Goal: Information Seeking & Learning: Learn about a topic

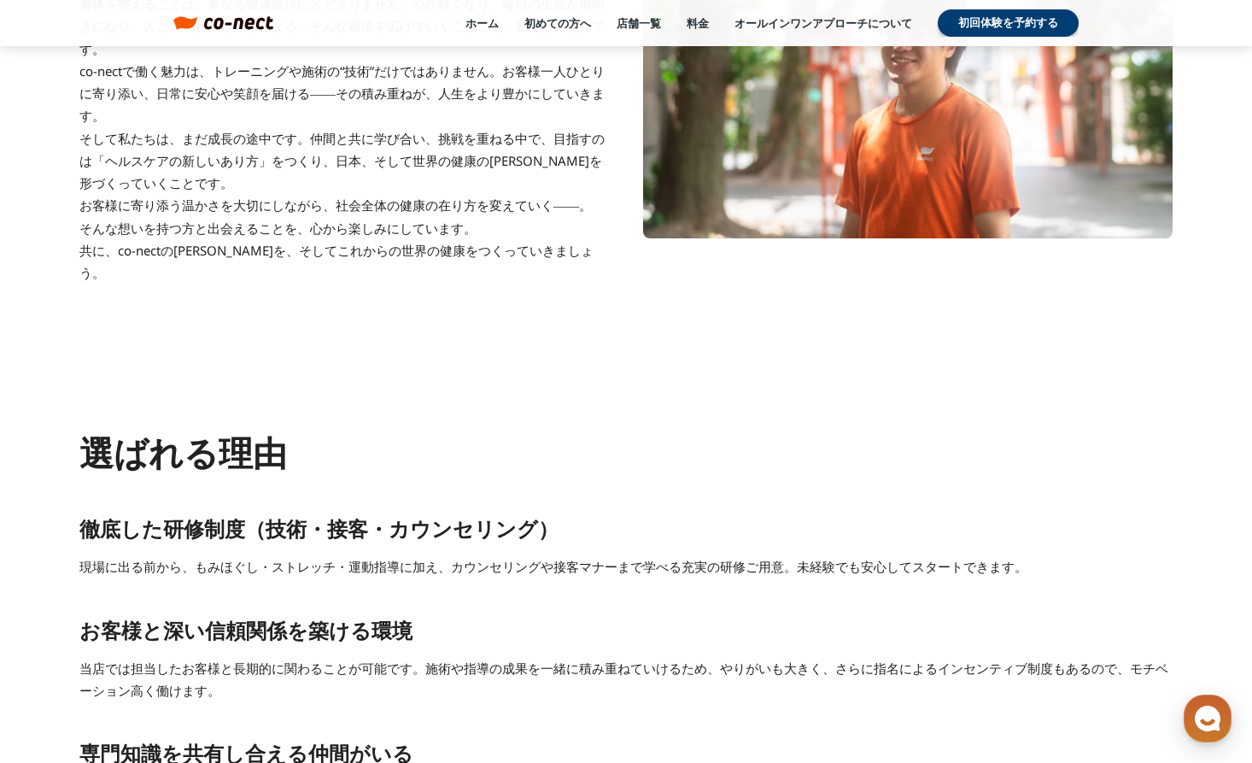
scroll to position [1793, 0]
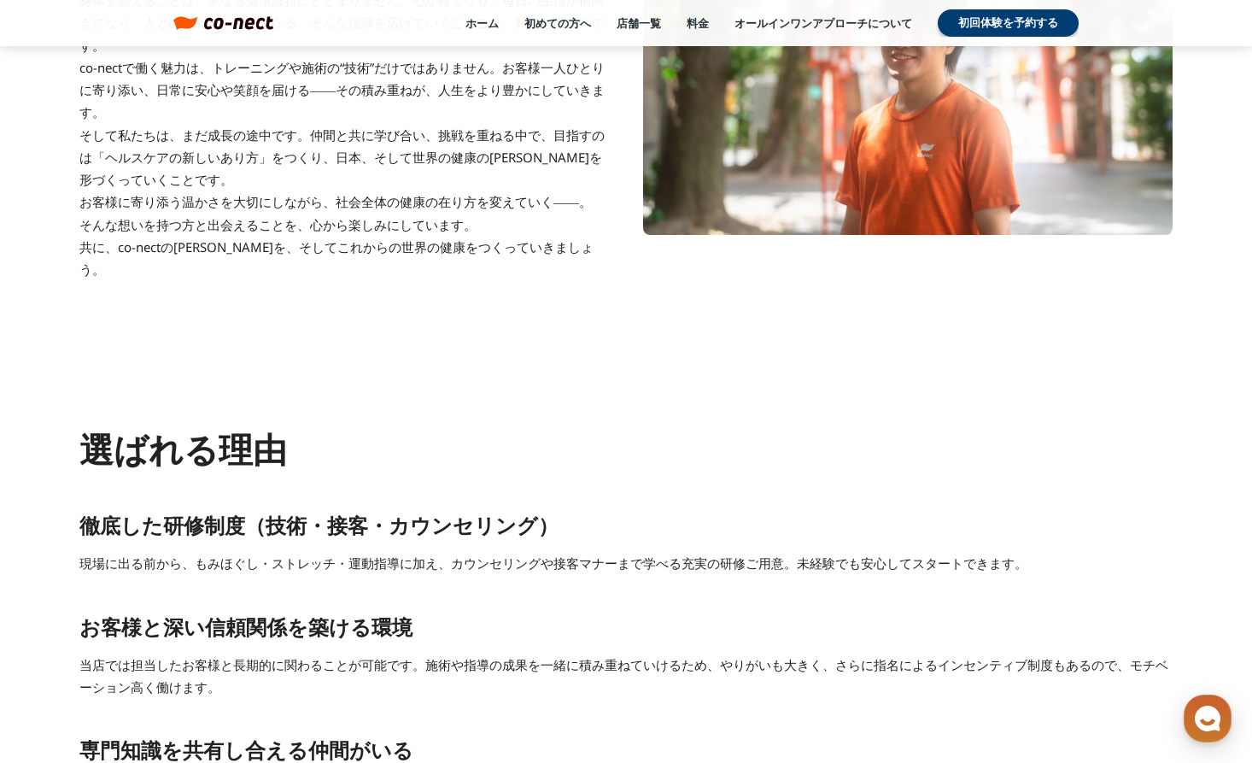
click at [383, 507] on p "徹底した研修制度（技術・接客・カウンセリング）" at bounding box center [625, 525] width 1093 height 36
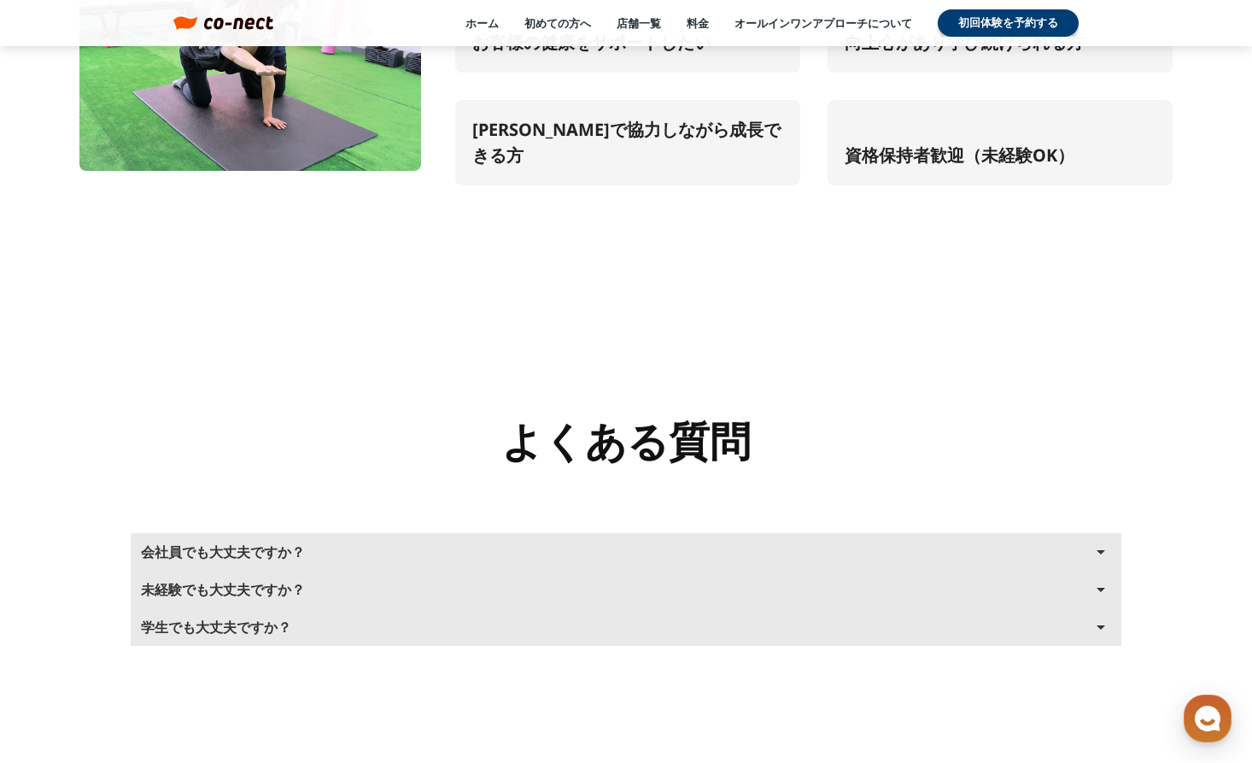
scroll to position [7304, 0]
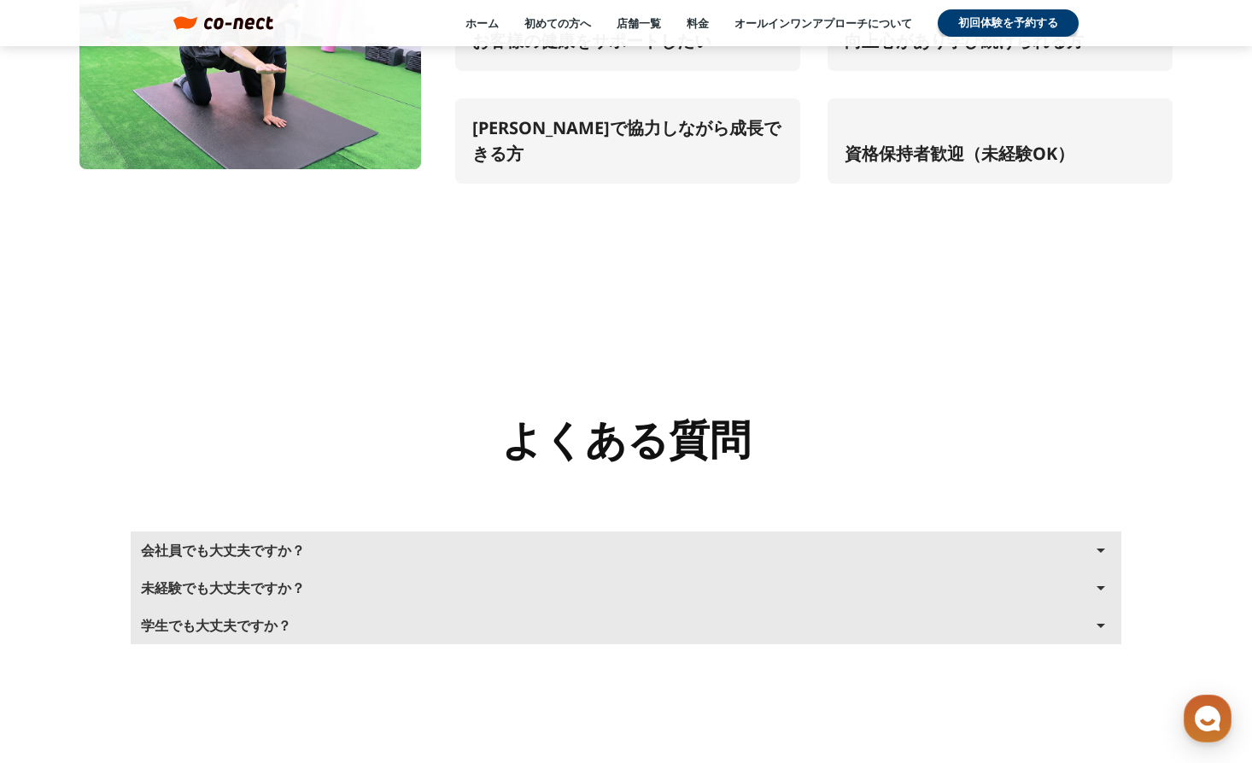
click at [237, 581] on p "未経験でも大丈夫ですか？" at bounding box center [223, 588] width 164 height 14
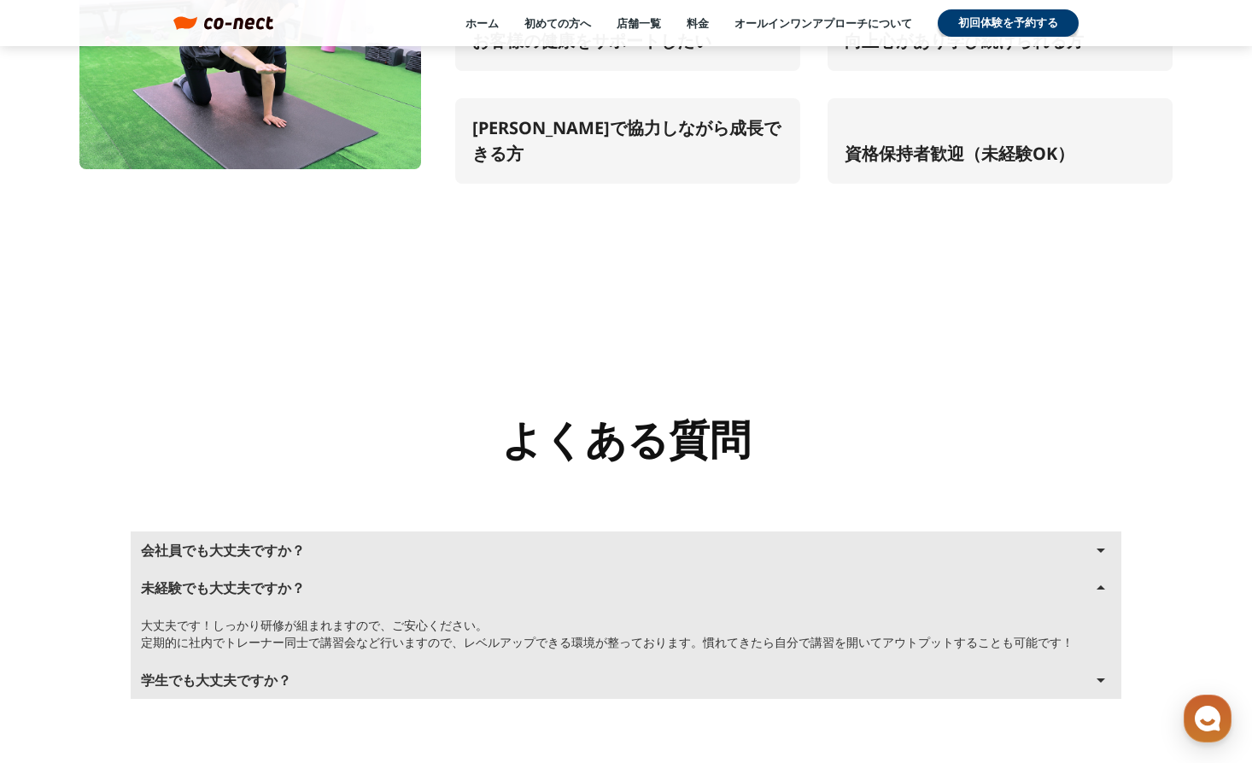
click at [237, 581] on p "未経験でも大丈夫ですか？" at bounding box center [223, 588] width 164 height 14
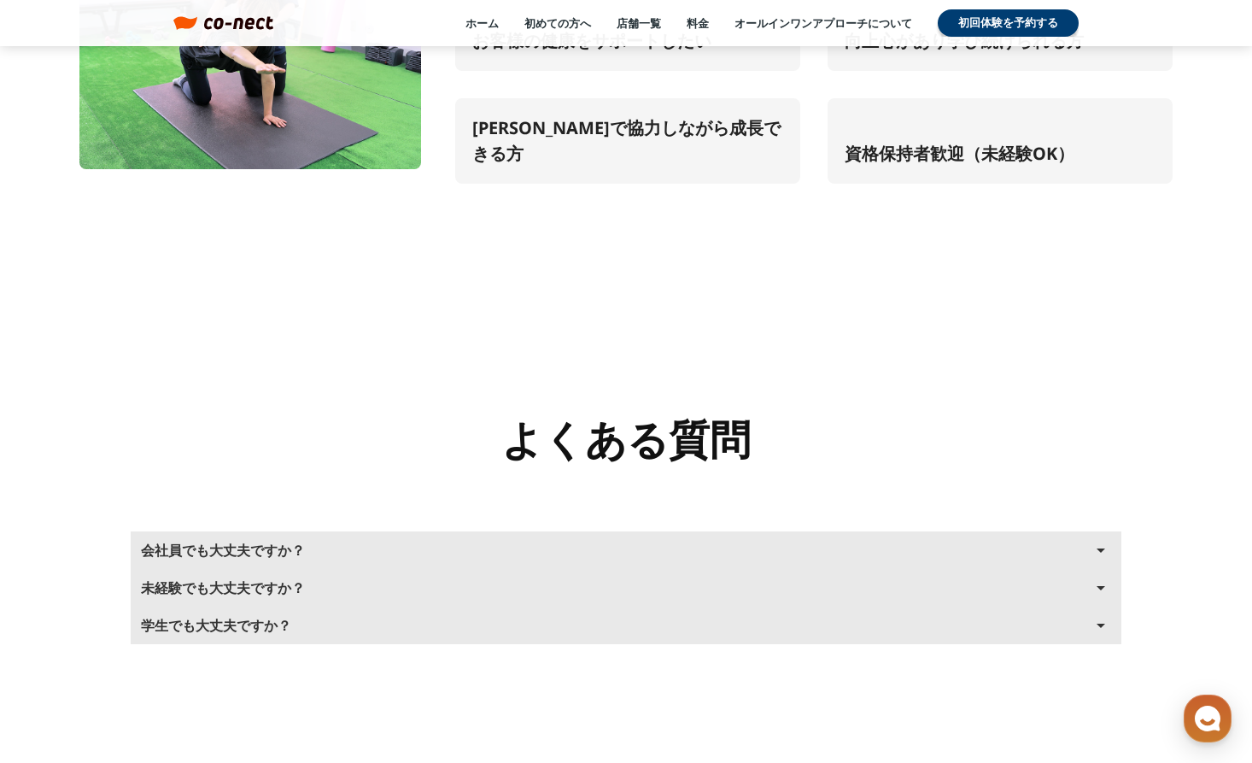
click at [228, 543] on p "会社員でも大丈夫ですか？" at bounding box center [223, 550] width 164 height 14
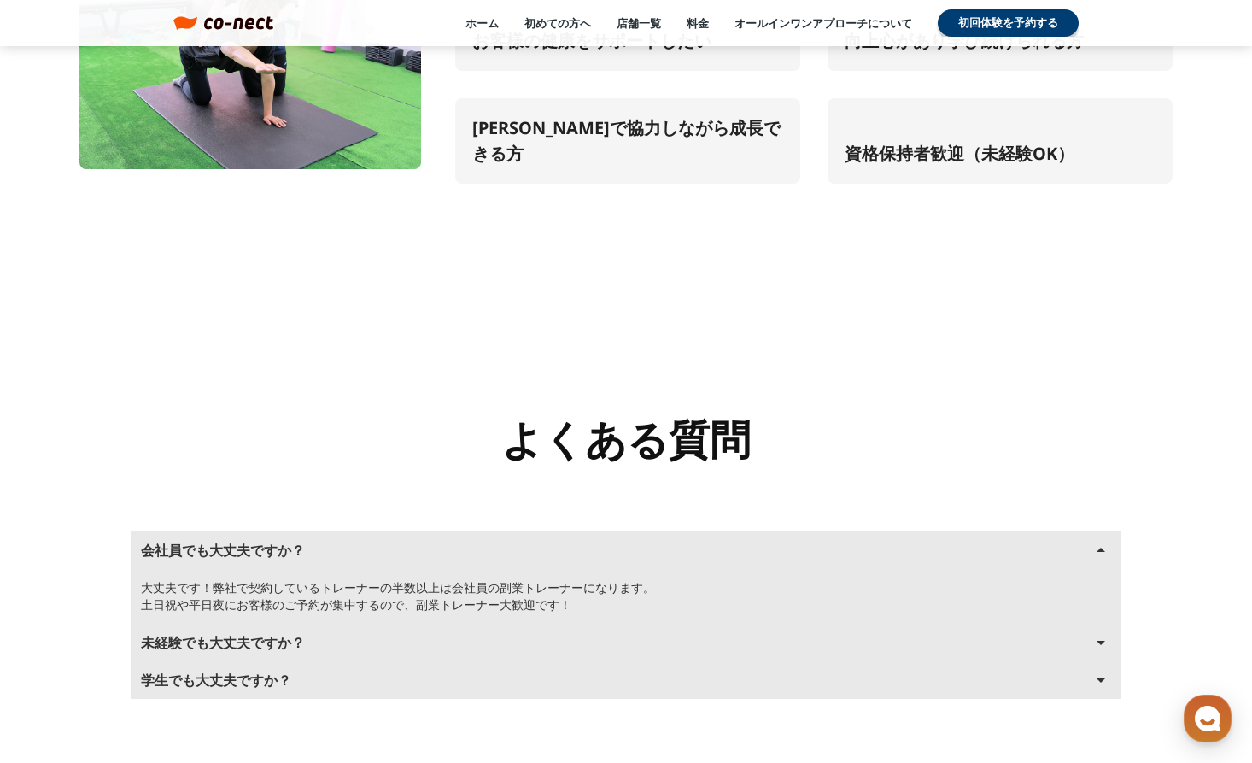
click at [228, 543] on p "会社員でも大丈夫ですか？" at bounding box center [223, 550] width 164 height 14
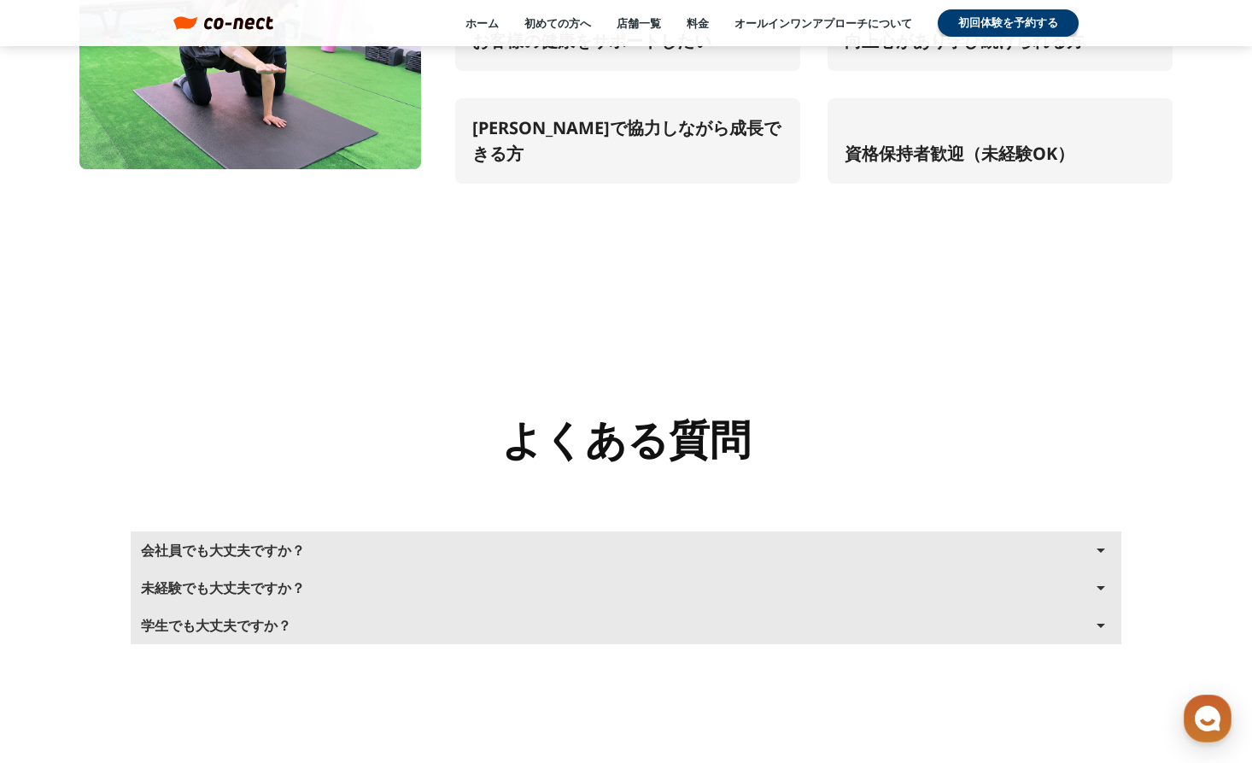
click at [222, 606] on button "学生でも大丈夫ですか？ arrow_drop_up" at bounding box center [626, 625] width 991 height 38
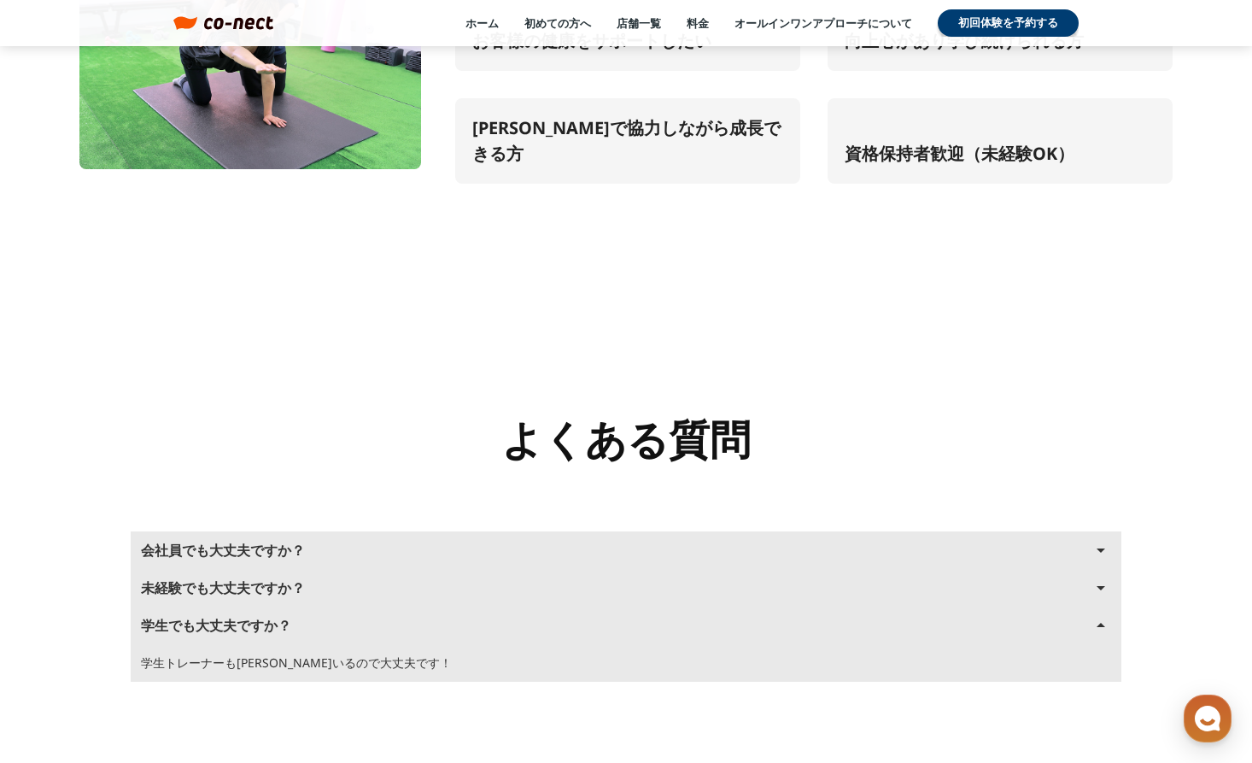
click at [222, 606] on button "学生でも大丈夫ですか？ arrow_drop_up" at bounding box center [626, 625] width 991 height 38
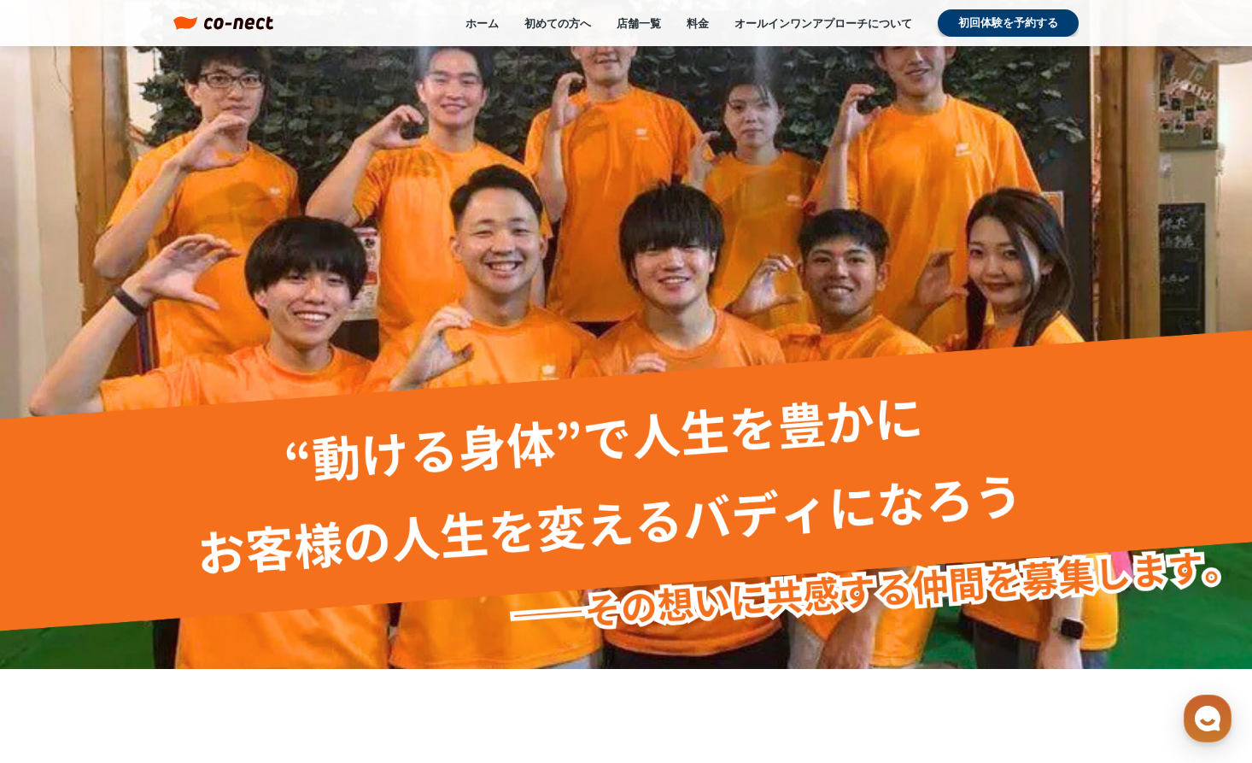
scroll to position [0, 0]
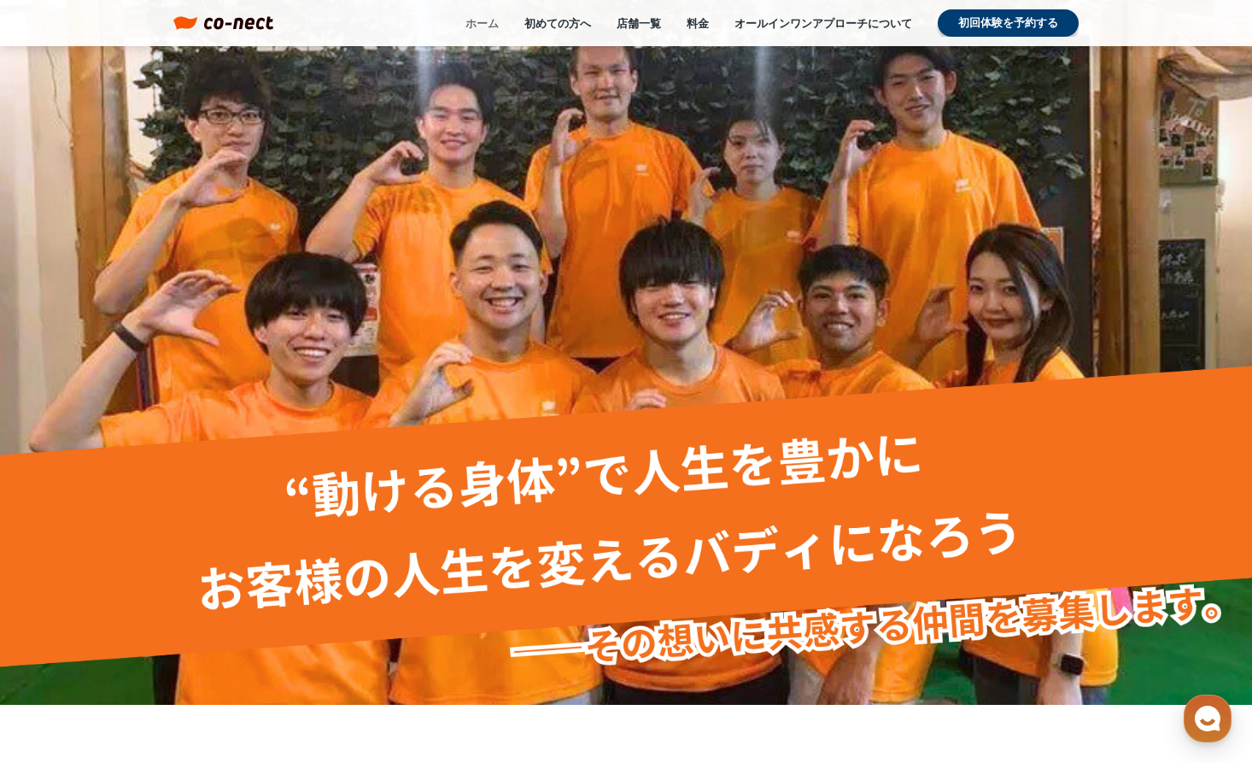
click at [488, 20] on link "ホーム" at bounding box center [481, 22] width 33 height 15
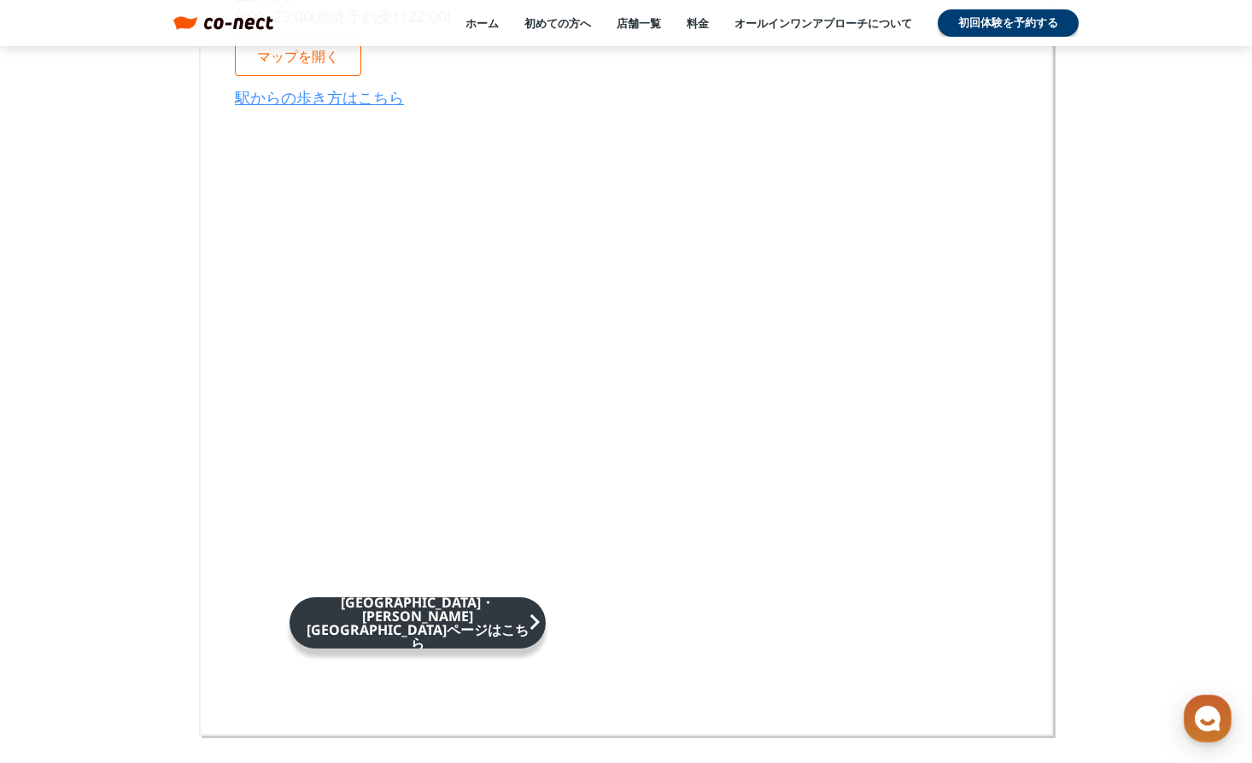
scroll to position [10535, 0]
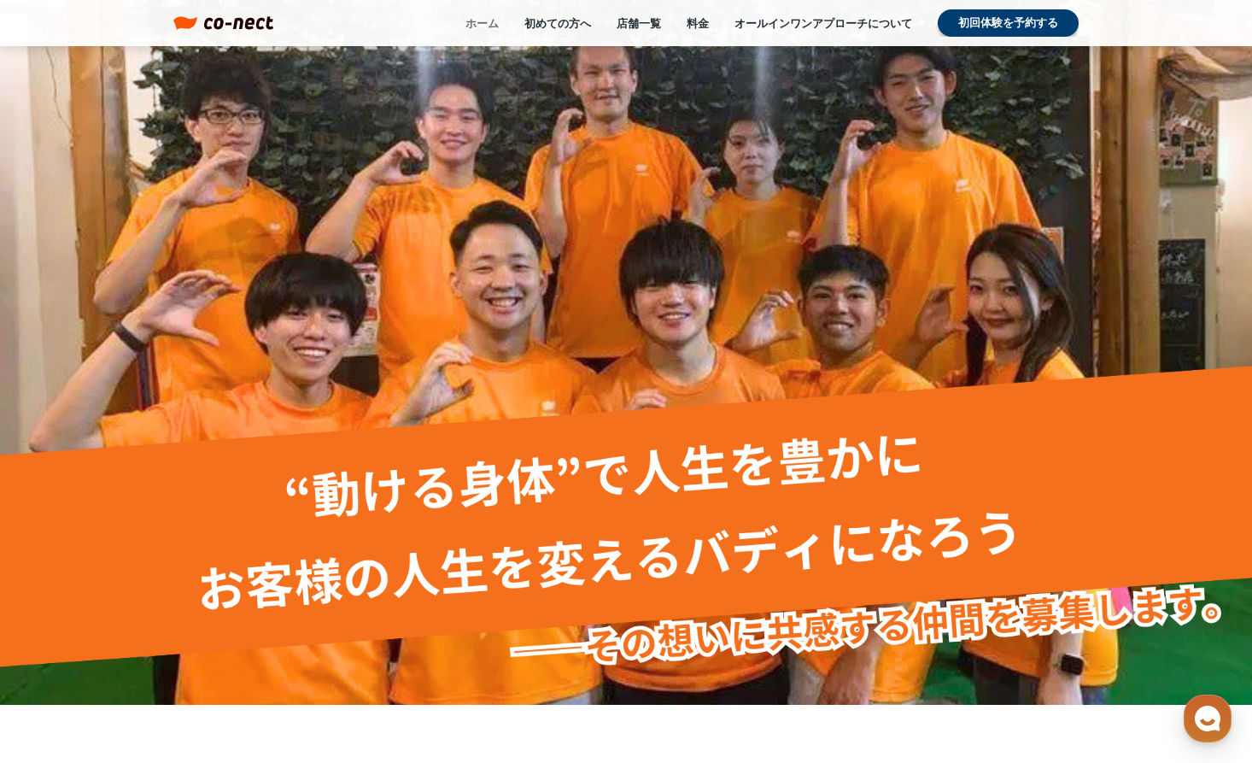
click at [469, 24] on link "ホーム" at bounding box center [481, 22] width 33 height 15
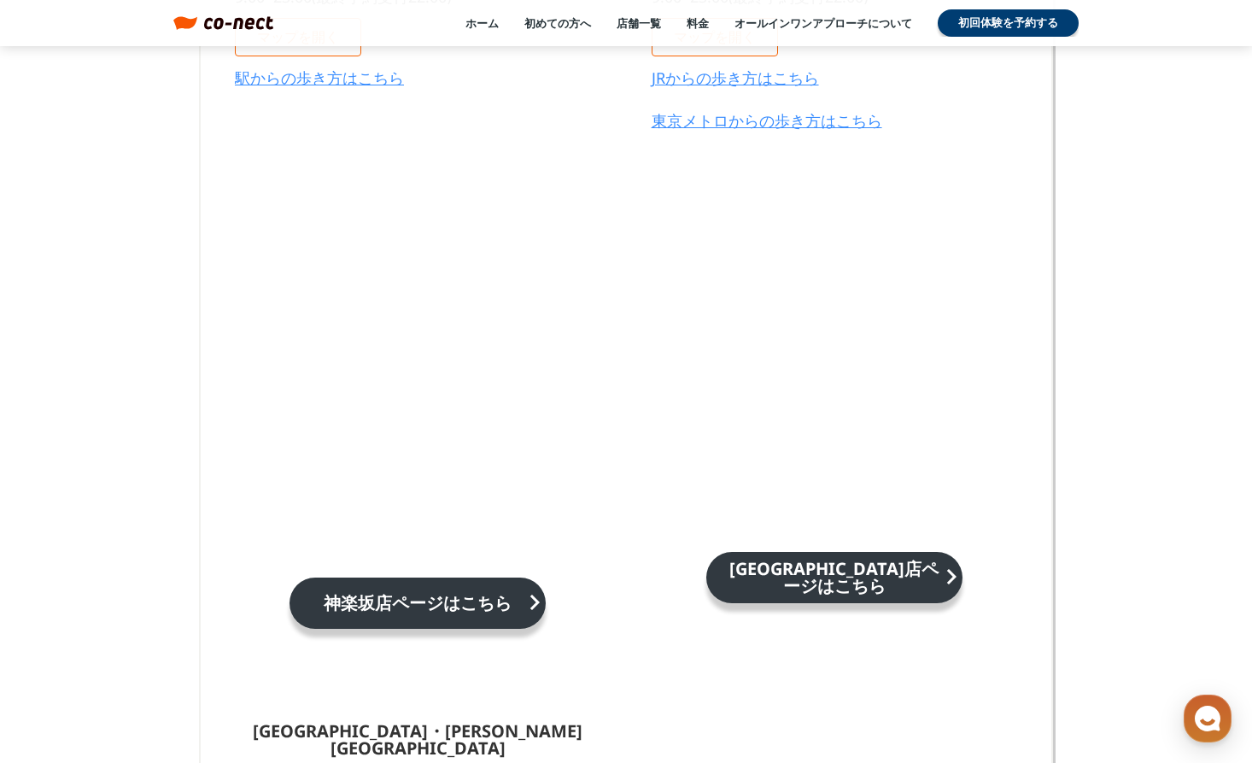
scroll to position [9352, 0]
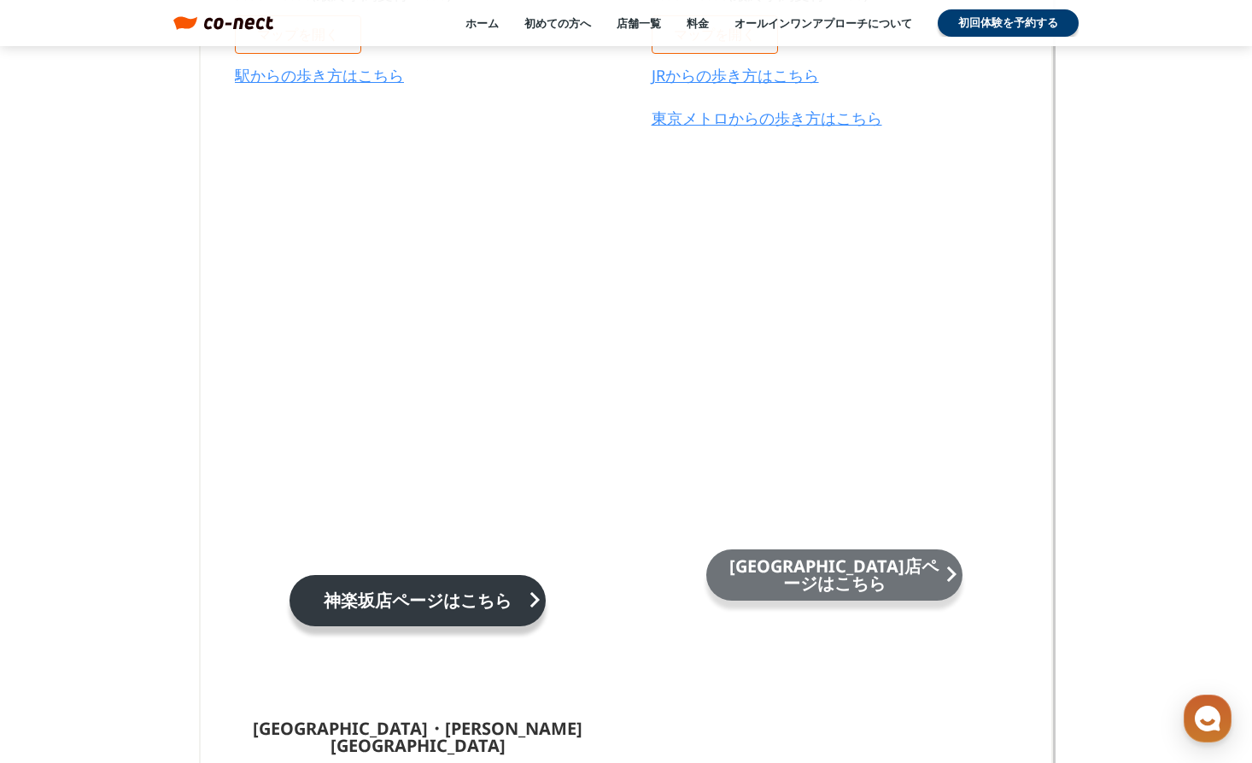
click at [825, 575] on p "飯田橋店ページはこちら" at bounding box center [834, 575] width 222 height 34
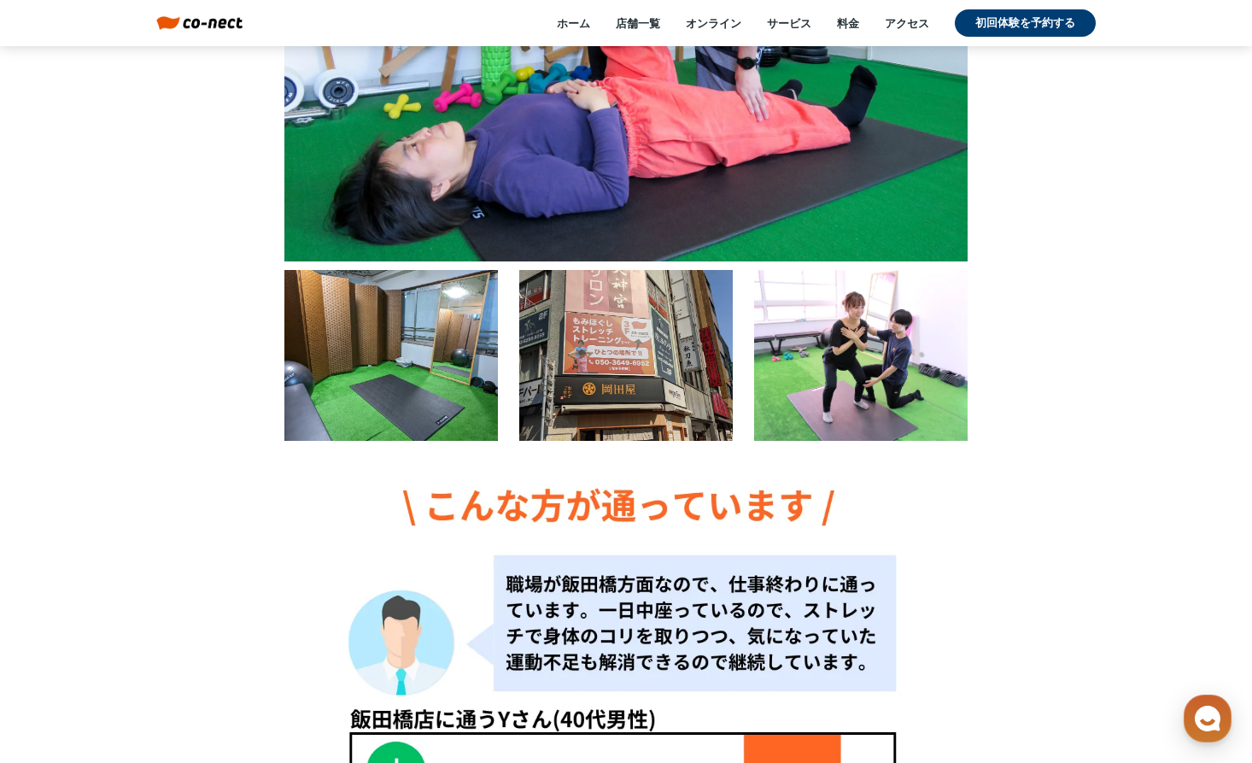
scroll to position [546, 0]
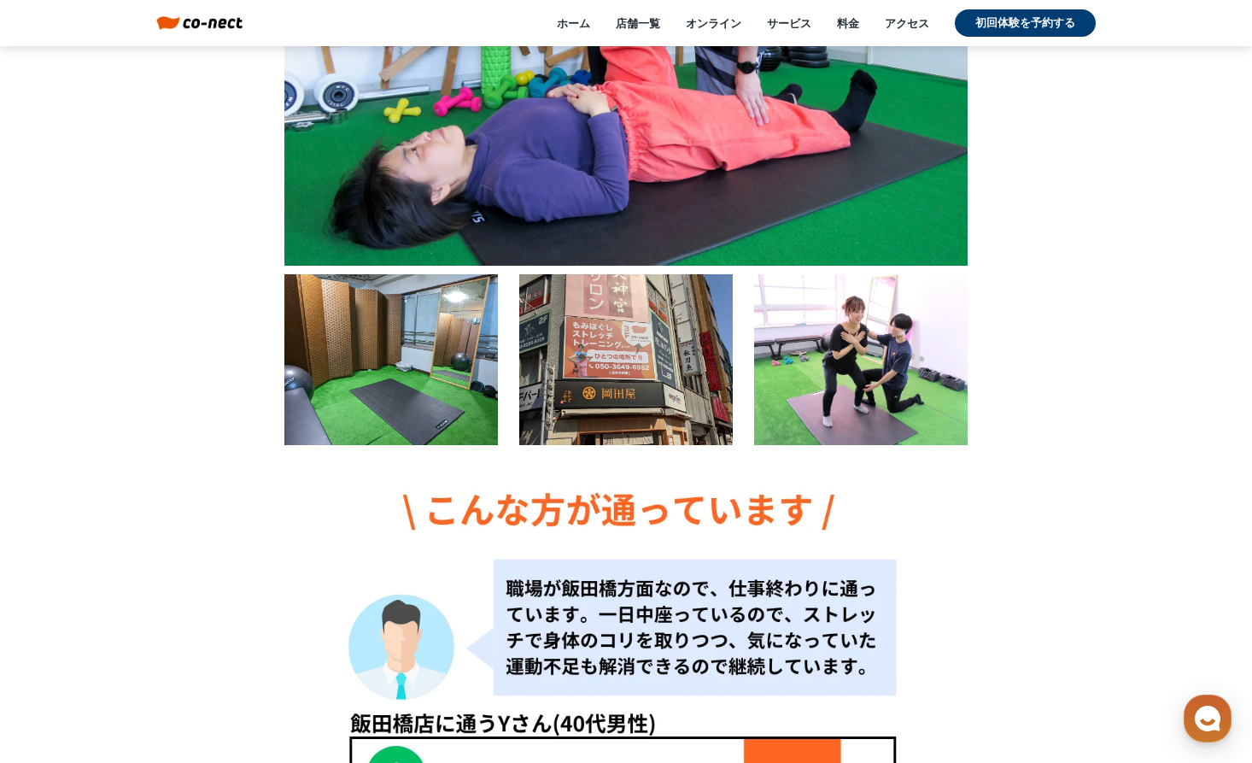
click at [366, 377] on div at bounding box center [391, 359] width 214 height 171
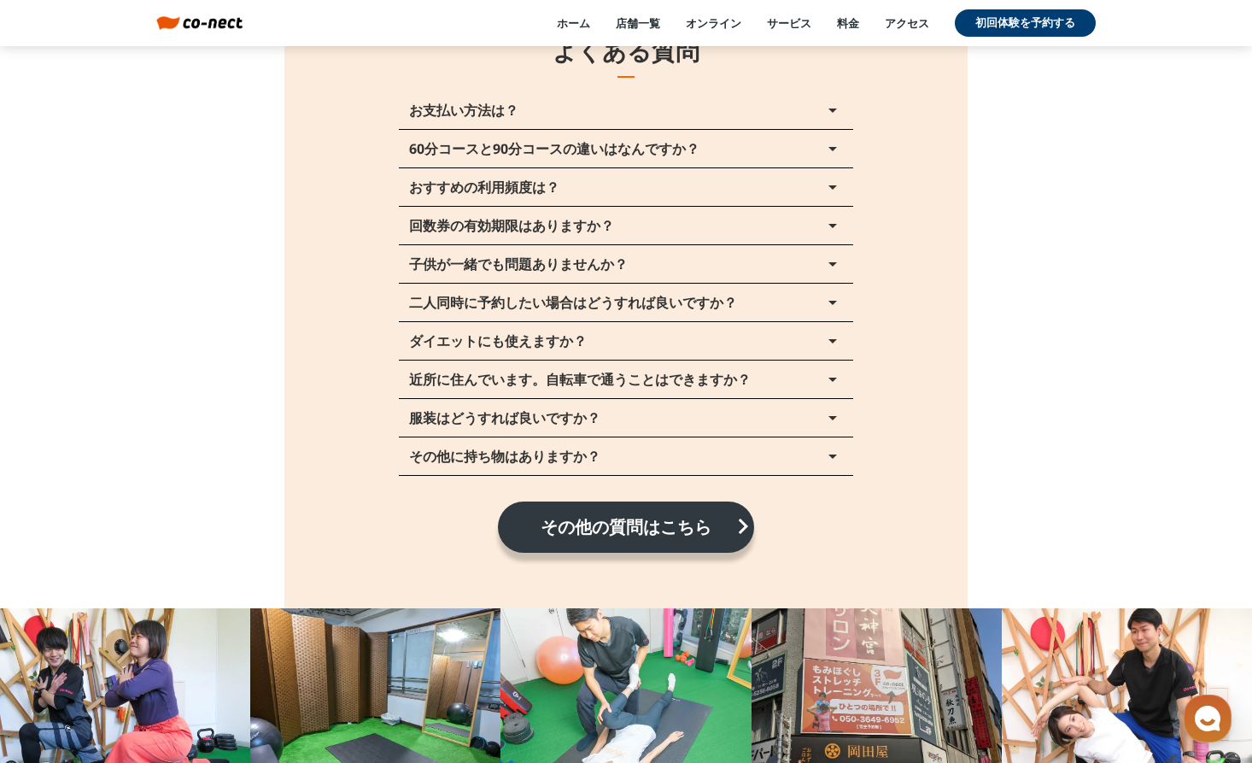
scroll to position [20808, 0]
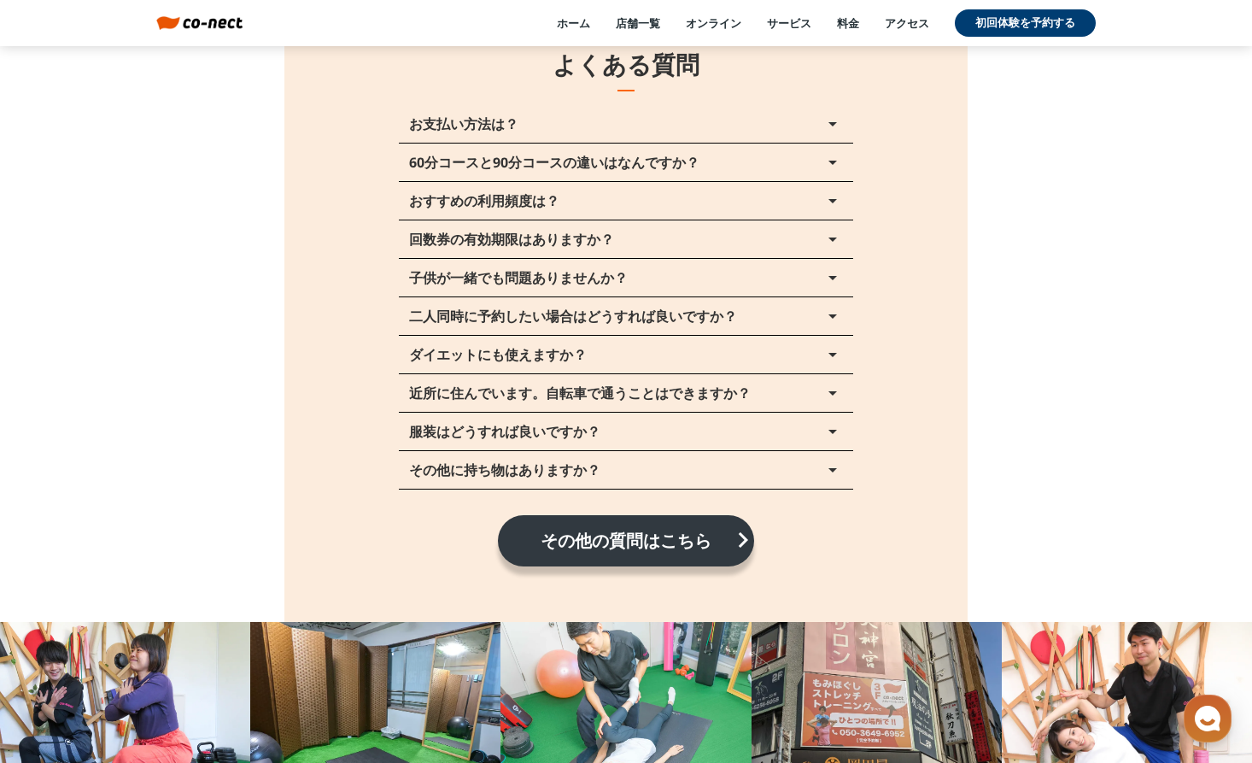
click at [682, 204] on button "おすすめの利用頻度は？ arrow_drop_up" at bounding box center [626, 201] width 454 height 38
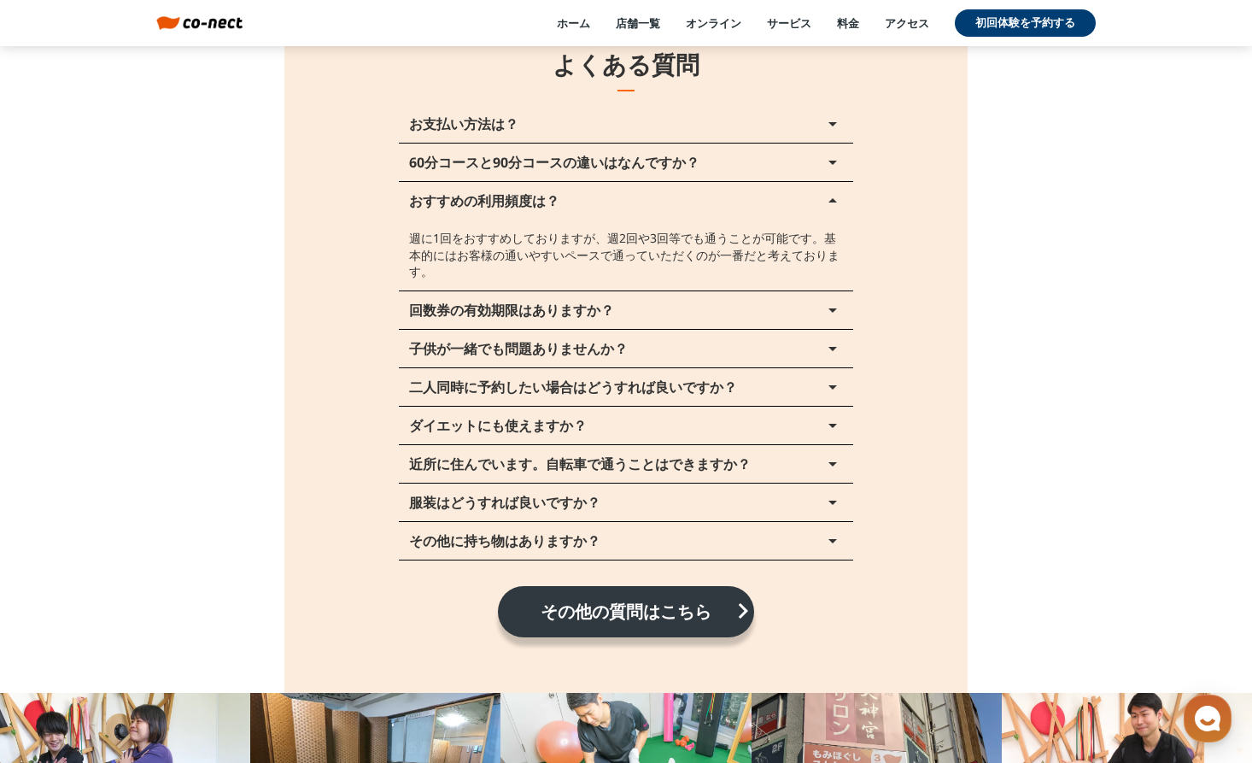
click at [682, 204] on button "おすすめの利用頻度は？ arrow_drop_up" at bounding box center [626, 201] width 454 height 38
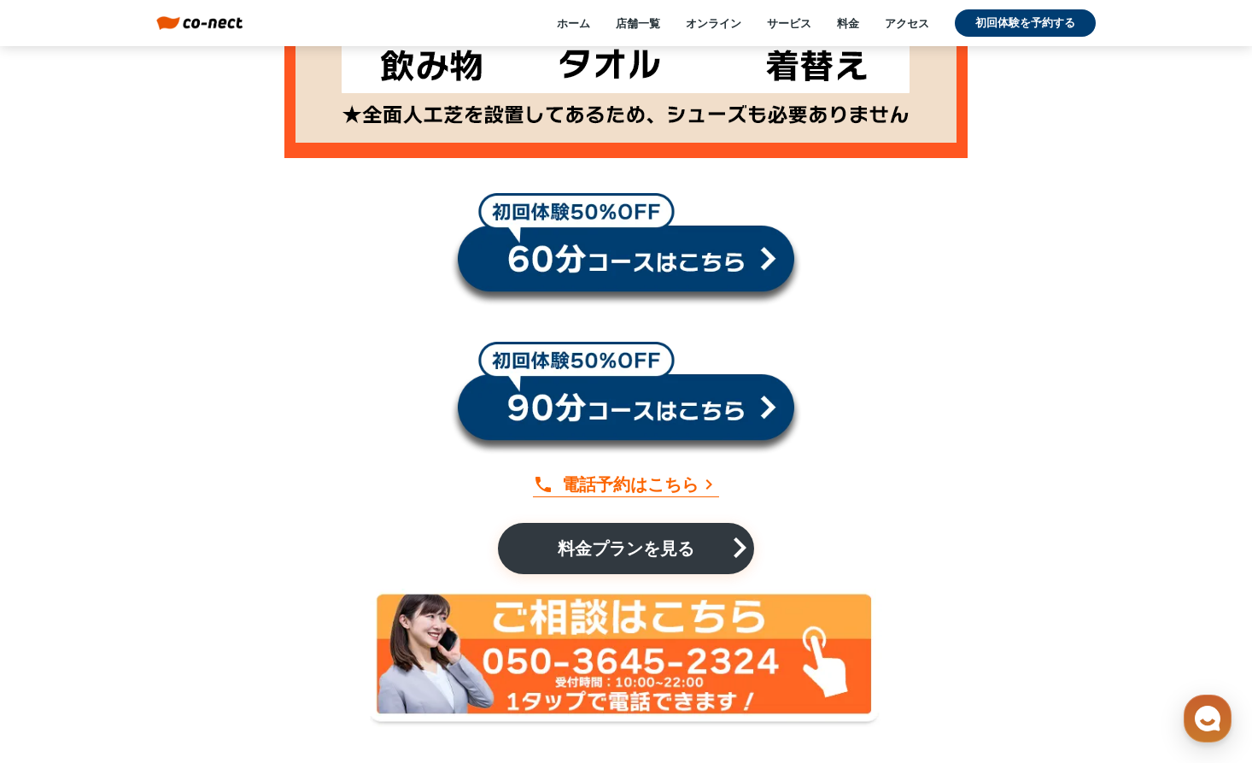
scroll to position [16034, 0]
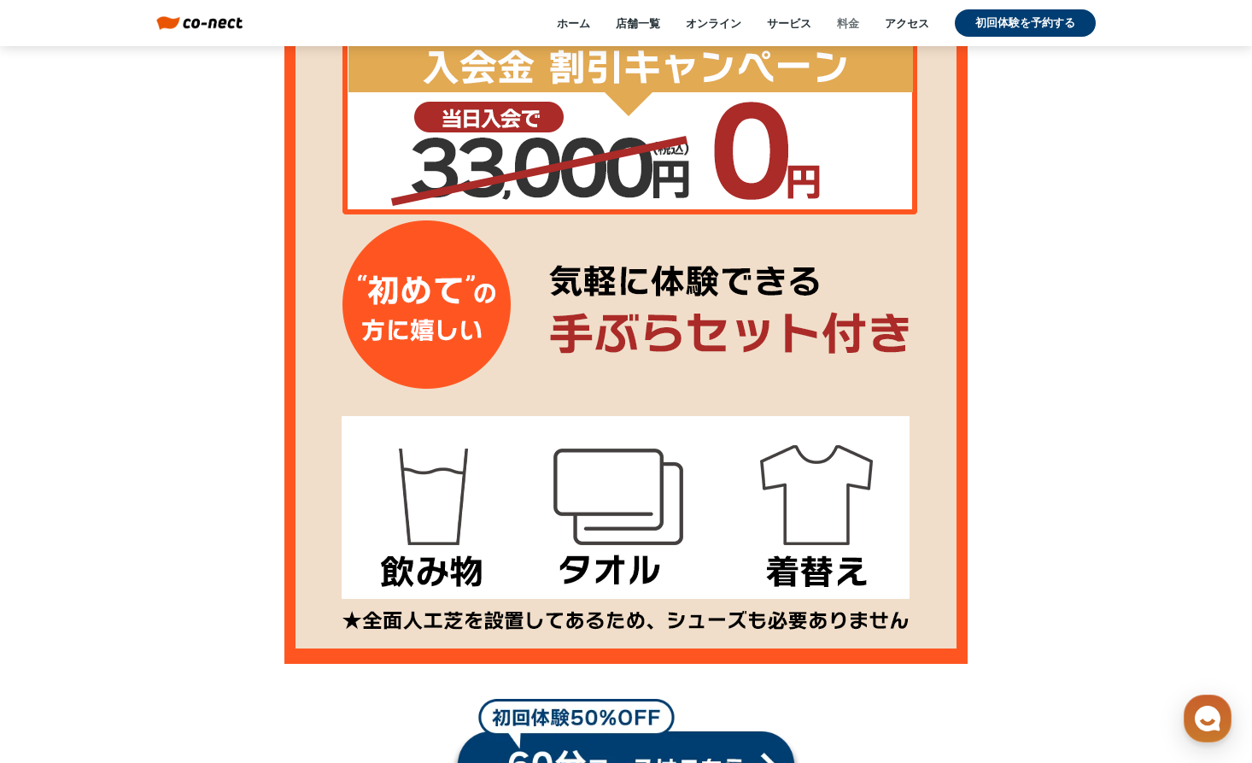
click at [850, 26] on link "料金" at bounding box center [848, 22] width 22 height 15
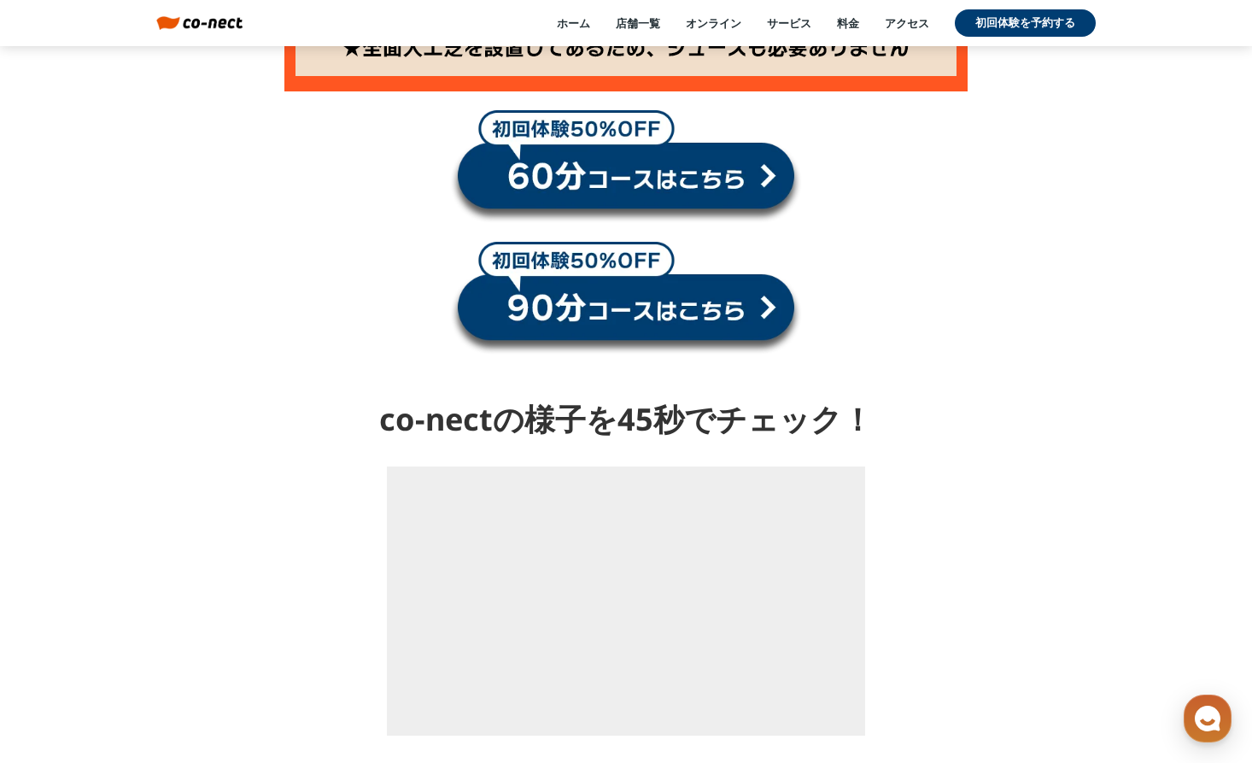
scroll to position [3454, 0]
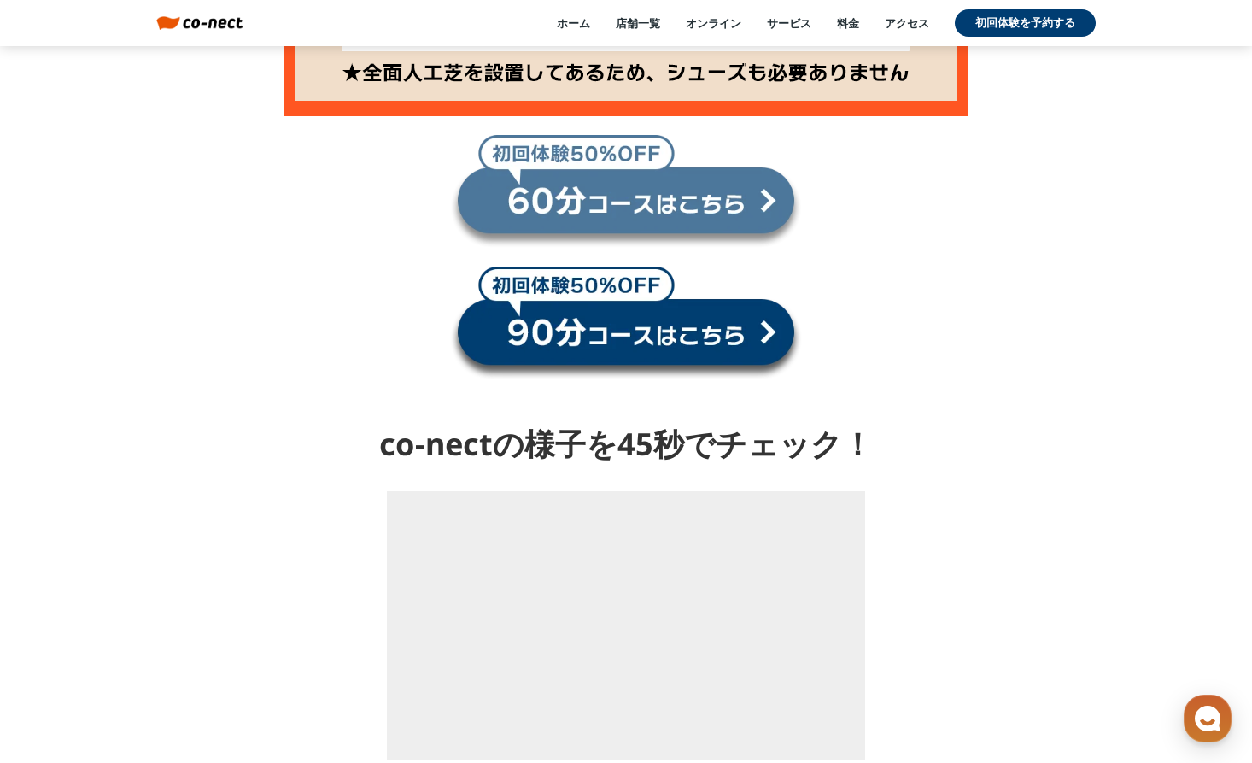
click at [664, 210] on link at bounding box center [626, 190] width 352 height 115
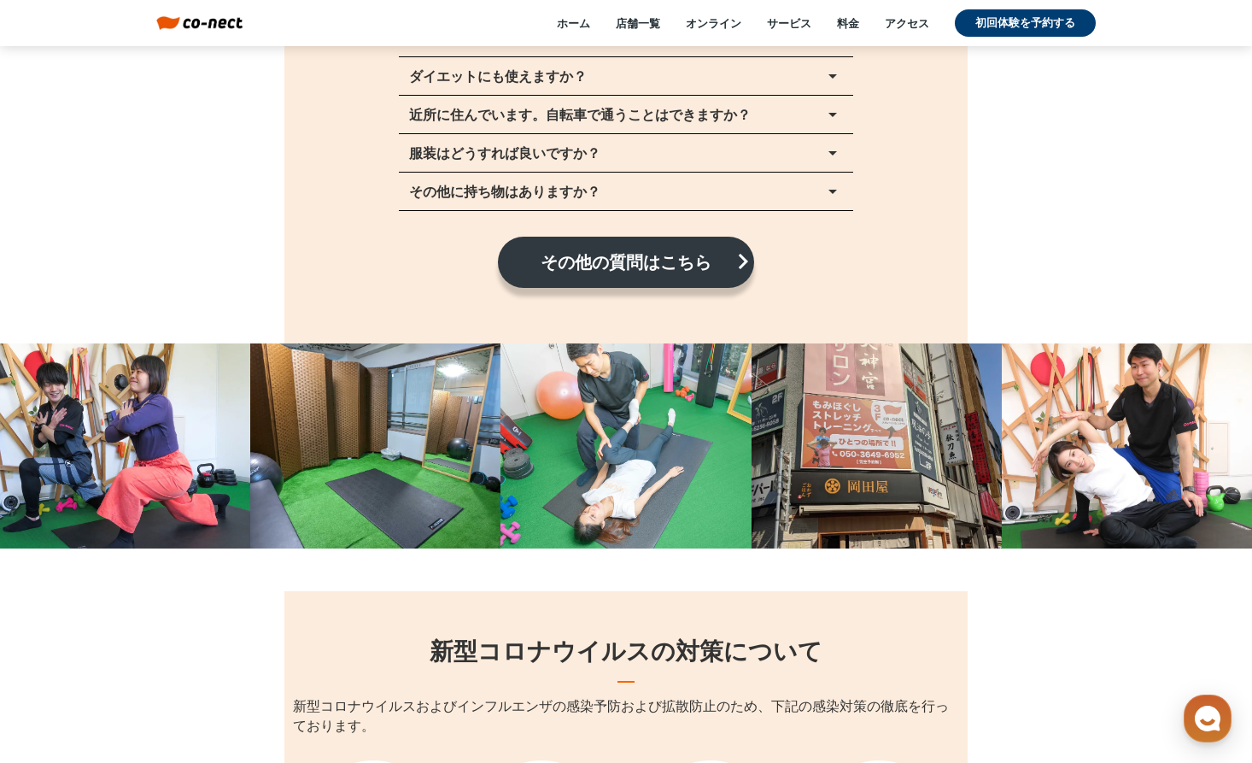
scroll to position [21946, 0]
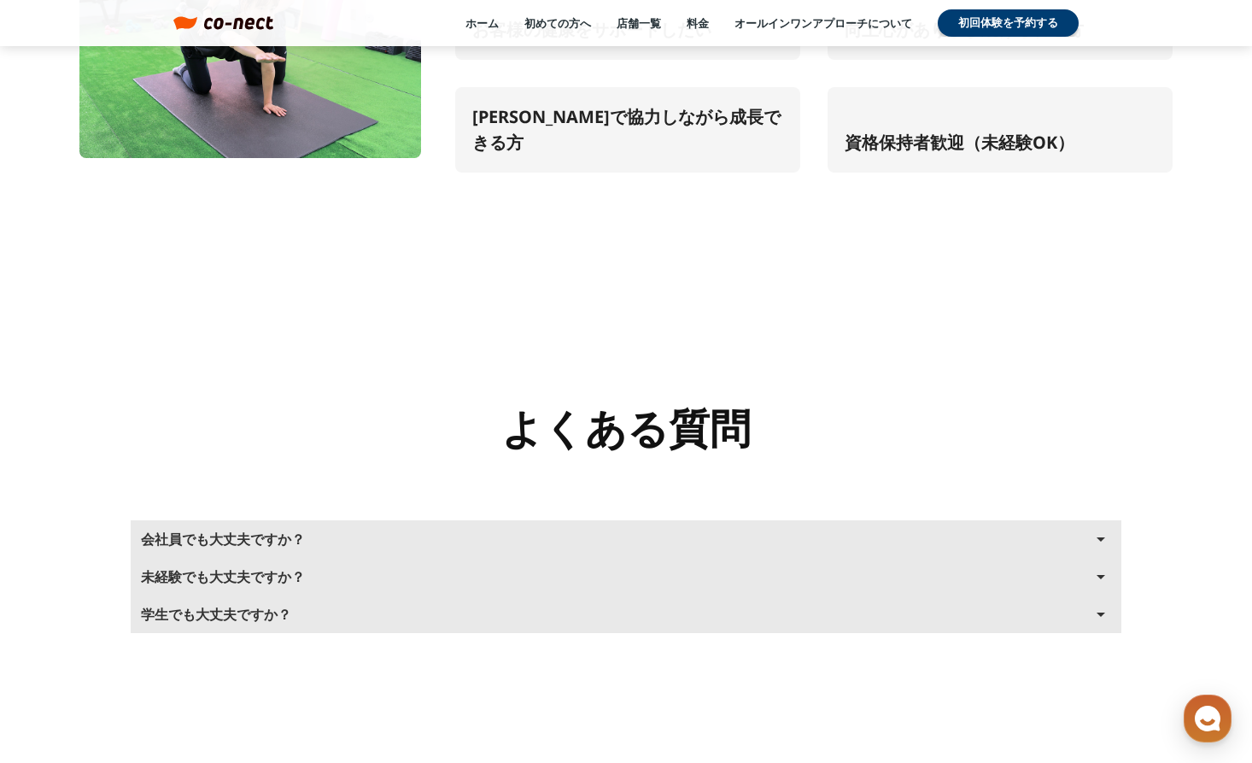
scroll to position [7321, 0]
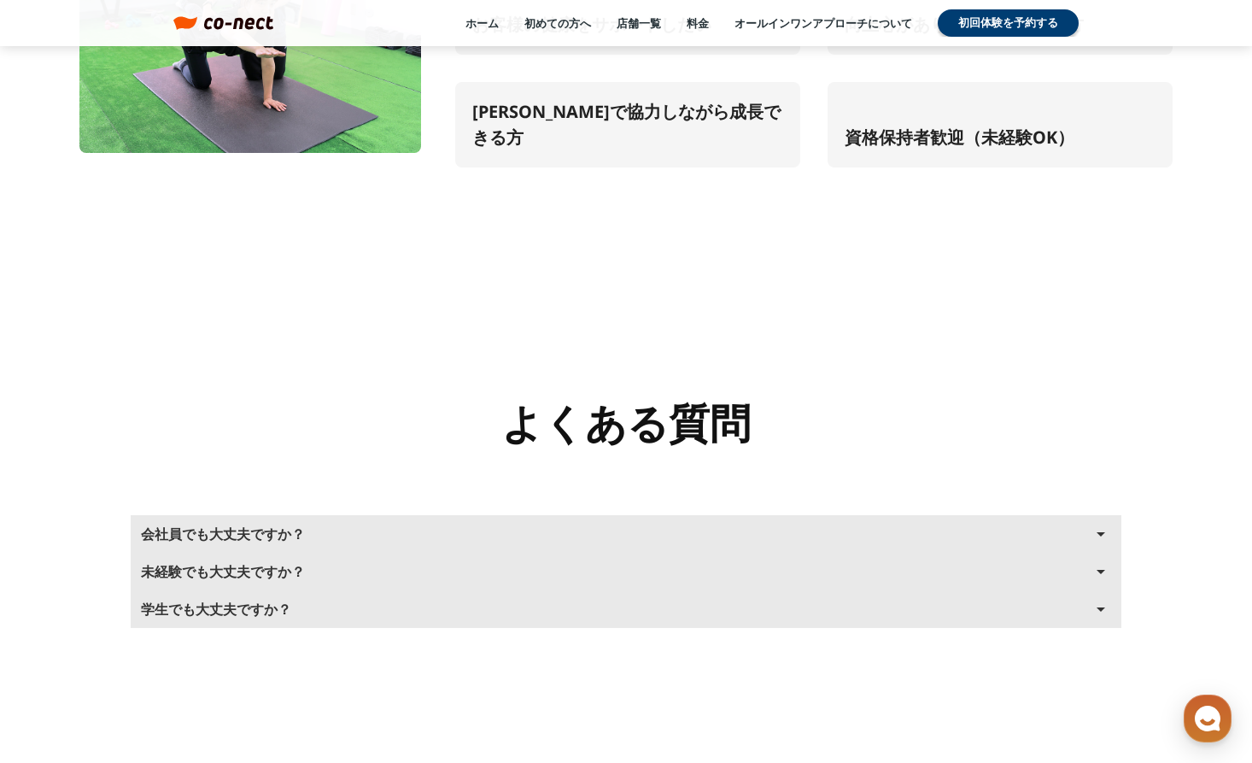
click at [237, 527] on p "会社員でも大丈夫ですか？" at bounding box center [223, 534] width 164 height 14
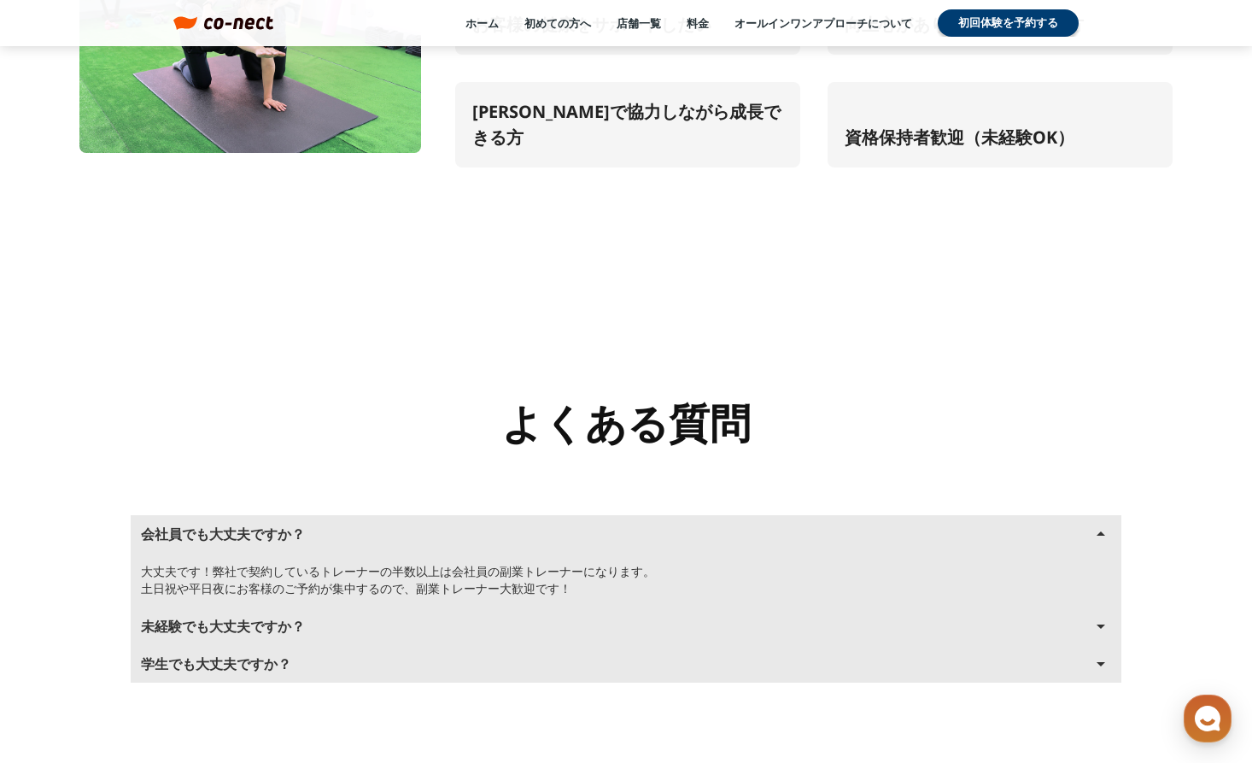
click at [260, 619] on p "未経験でも大丈夫ですか？" at bounding box center [223, 626] width 164 height 14
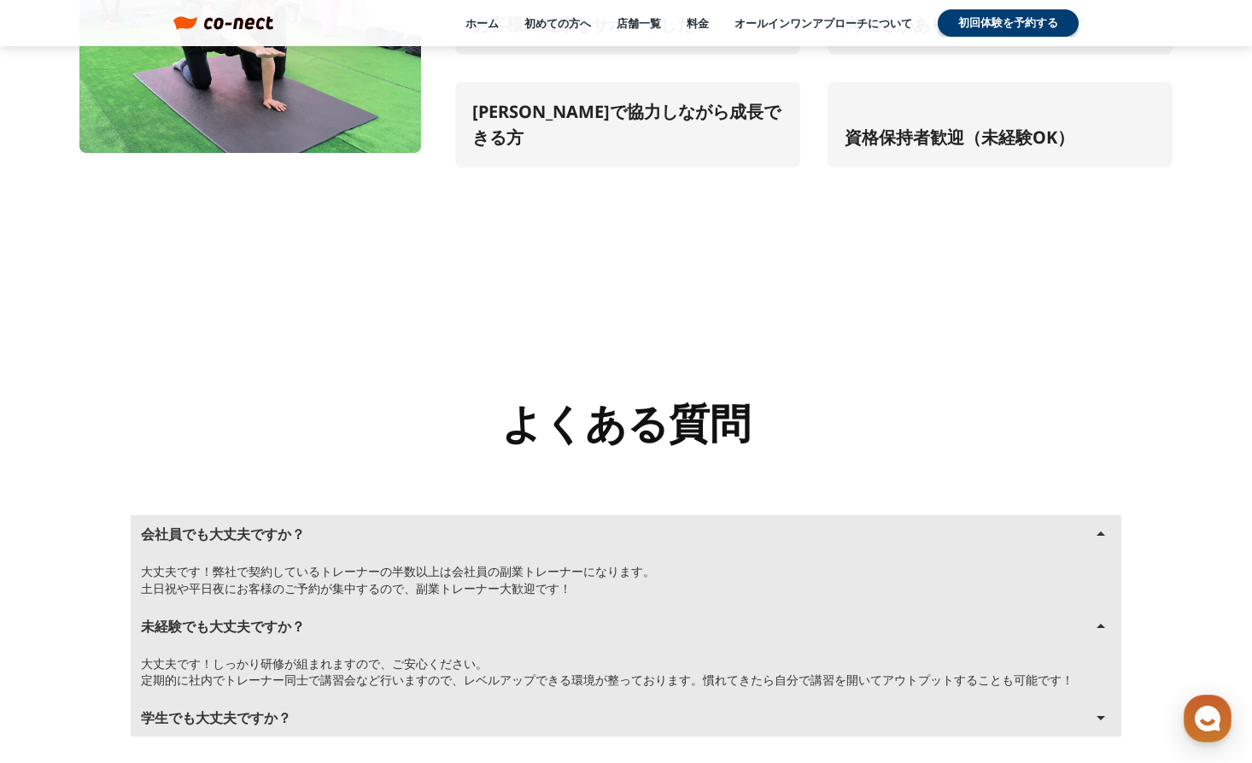
click at [264, 711] on p "学生でも大丈夫ですか？" at bounding box center [216, 718] width 150 height 14
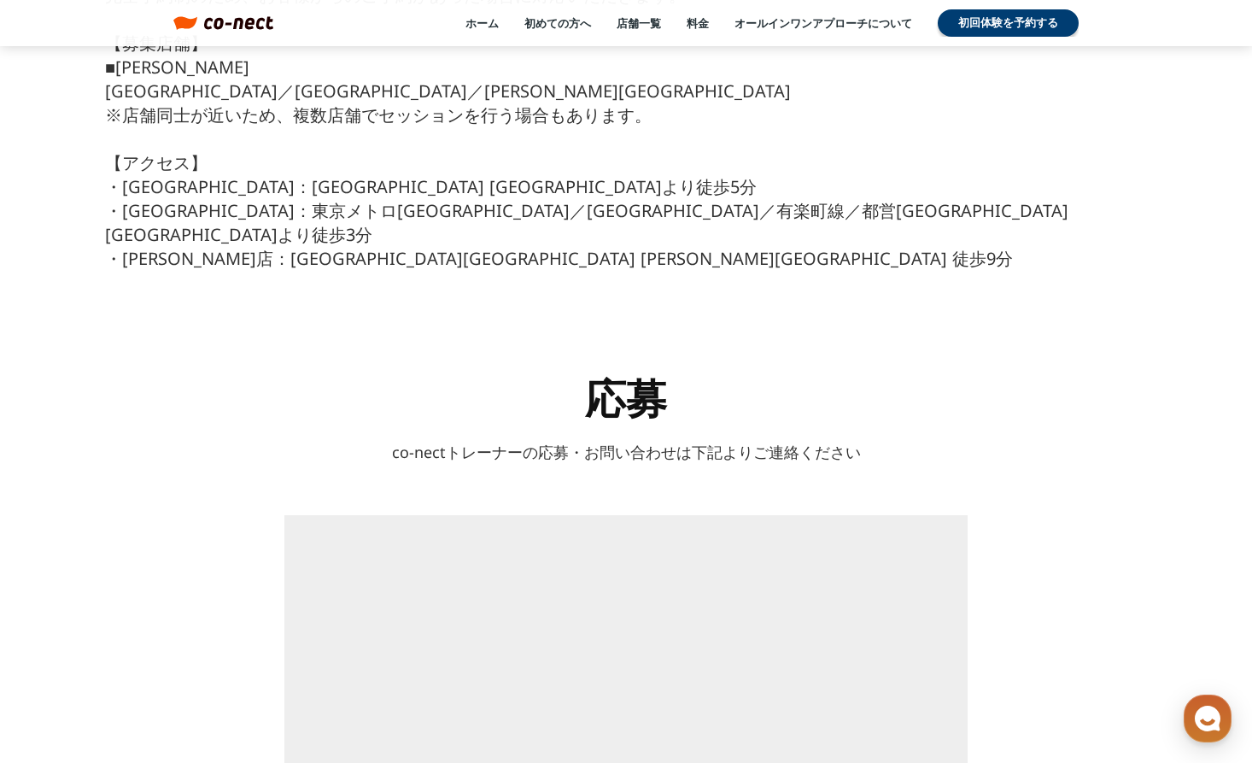
scroll to position [8936, 0]
